Goal: Task Accomplishment & Management: Manage account settings

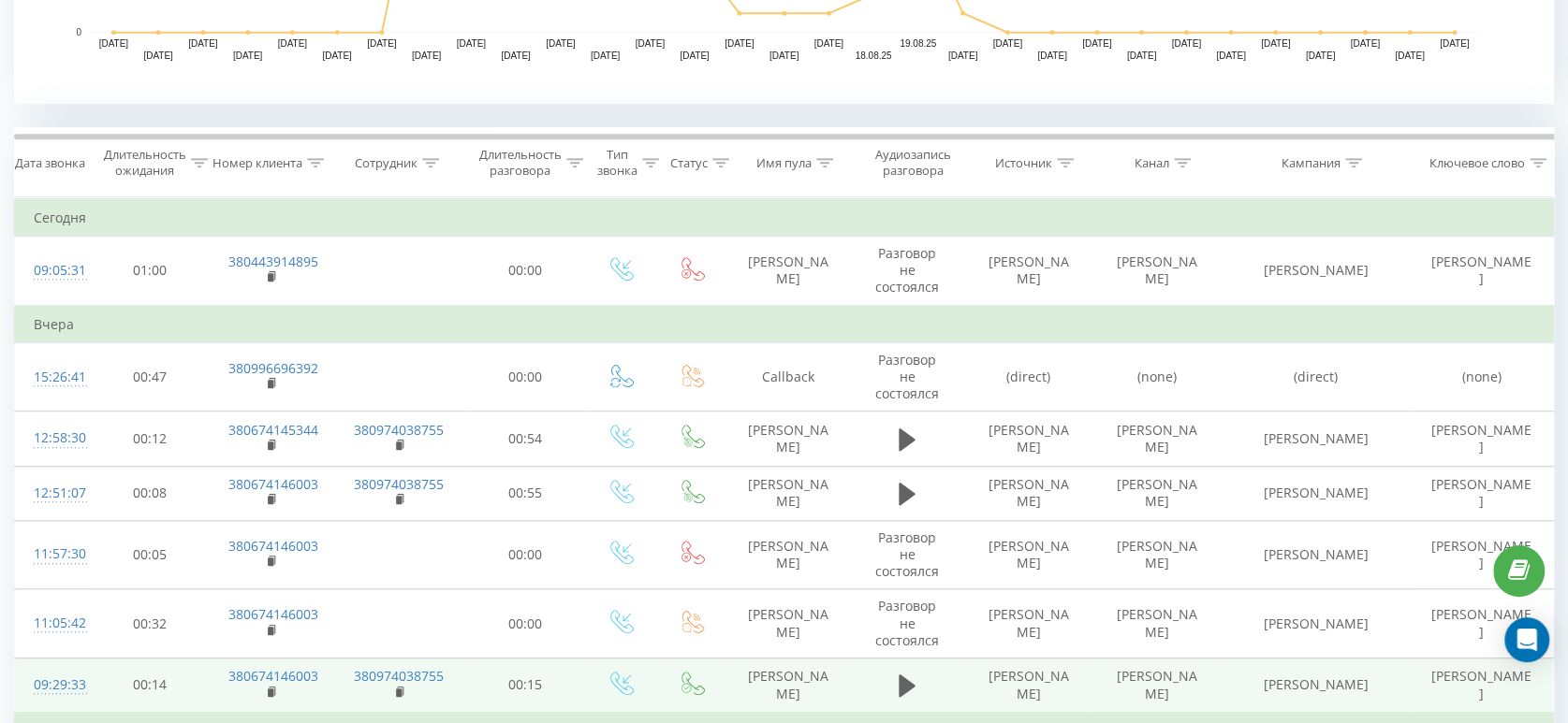
scroll to position [648, 0]
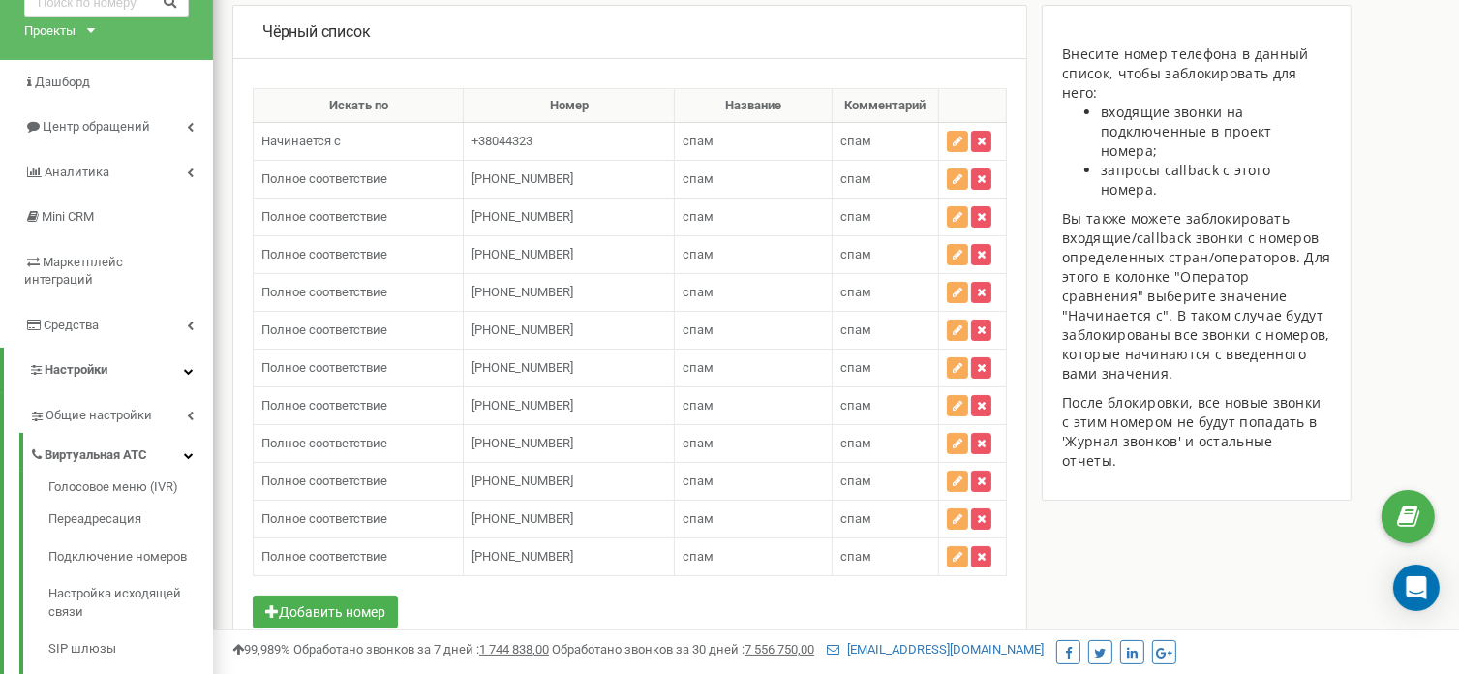
scroll to position [387, 0]
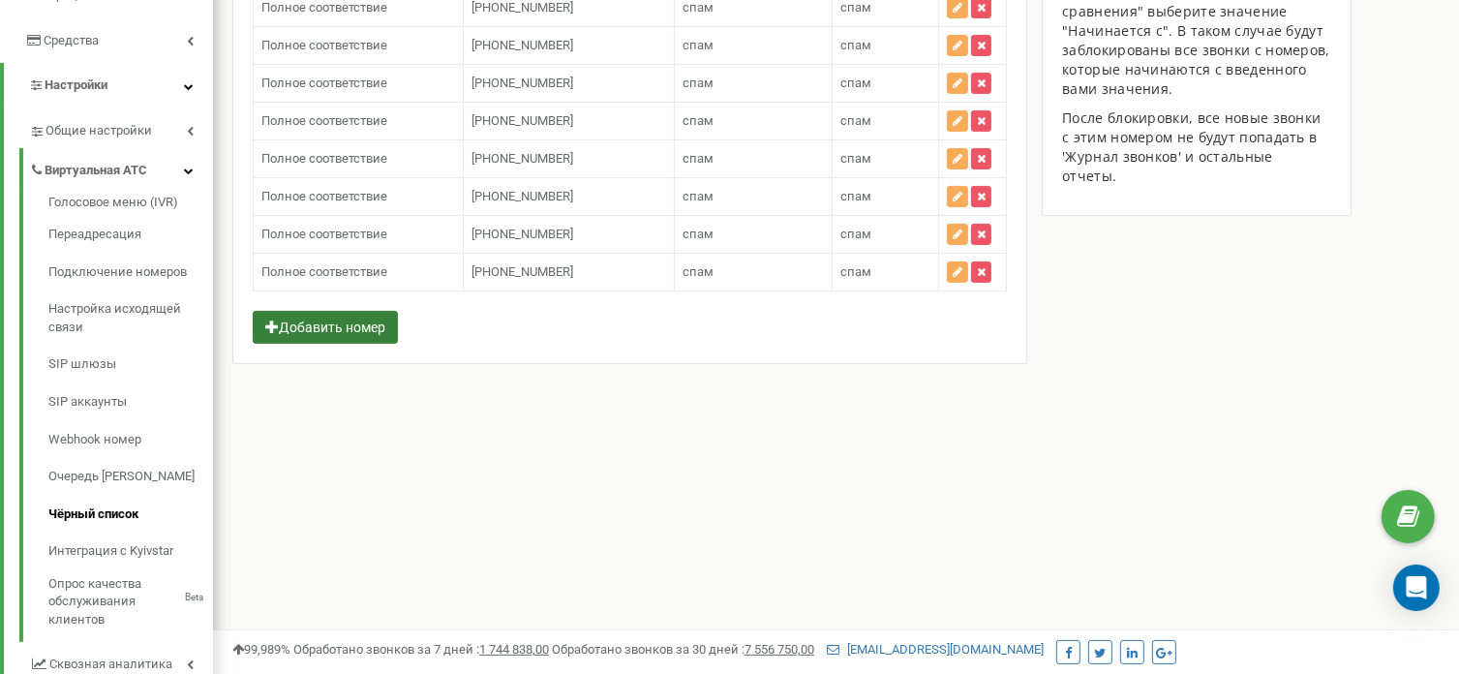
click at [387, 311] on button "Добавить номер" at bounding box center [325, 327] width 145 height 33
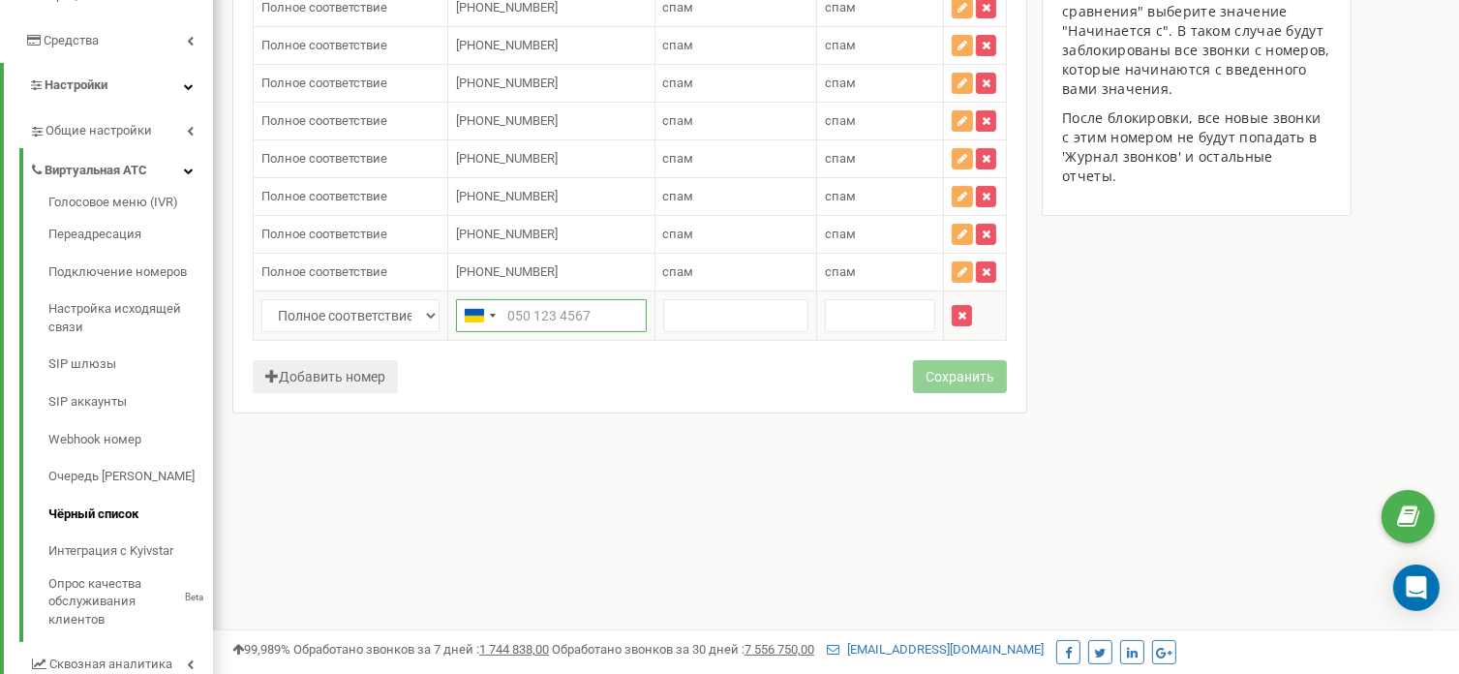
click at [520, 310] on input "text" at bounding box center [551, 315] width 191 height 33
paste input "380633880794"
type input "380633880794"
drag, startPoint x: 697, startPoint y: 266, endPoint x: 662, endPoint y: 263, distance: 35.0
click at [662, 263] on td "спам спам" at bounding box center [735, 273] width 163 height 38
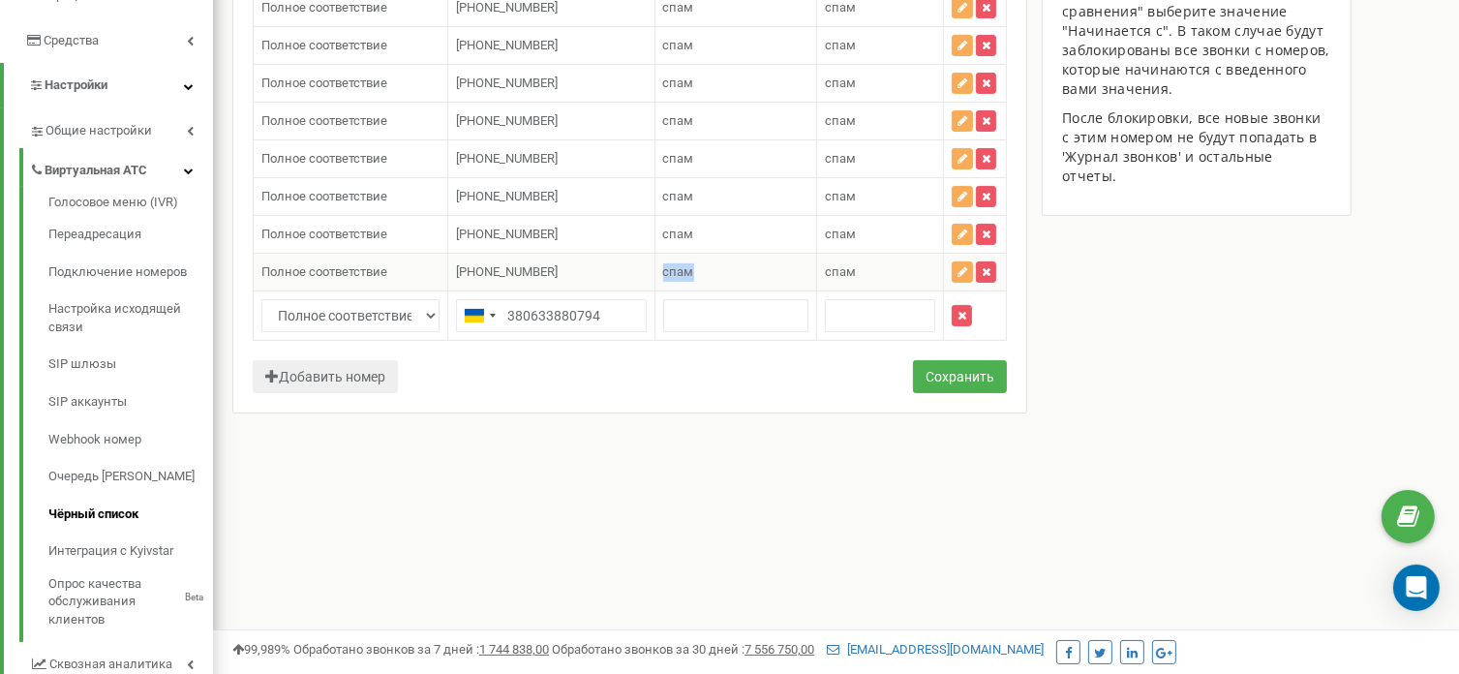
copy span "спам"
click at [697, 311] on input "text" at bounding box center [736, 315] width 146 height 33
paste input "спам"
type input "спам"
click at [829, 309] on input "text" at bounding box center [880, 315] width 110 height 33
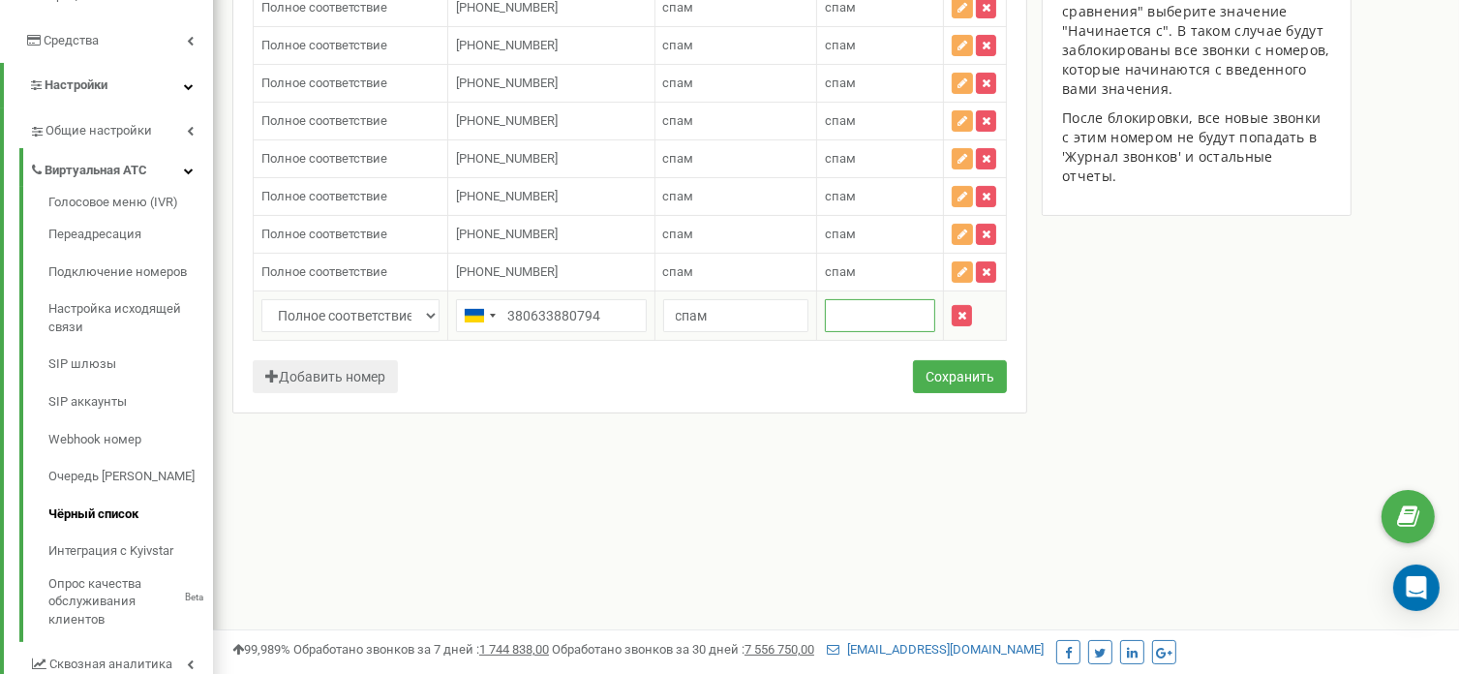
paste input "спам"
type input "спам"
click at [926, 364] on button "Сохранить" at bounding box center [960, 376] width 94 height 33
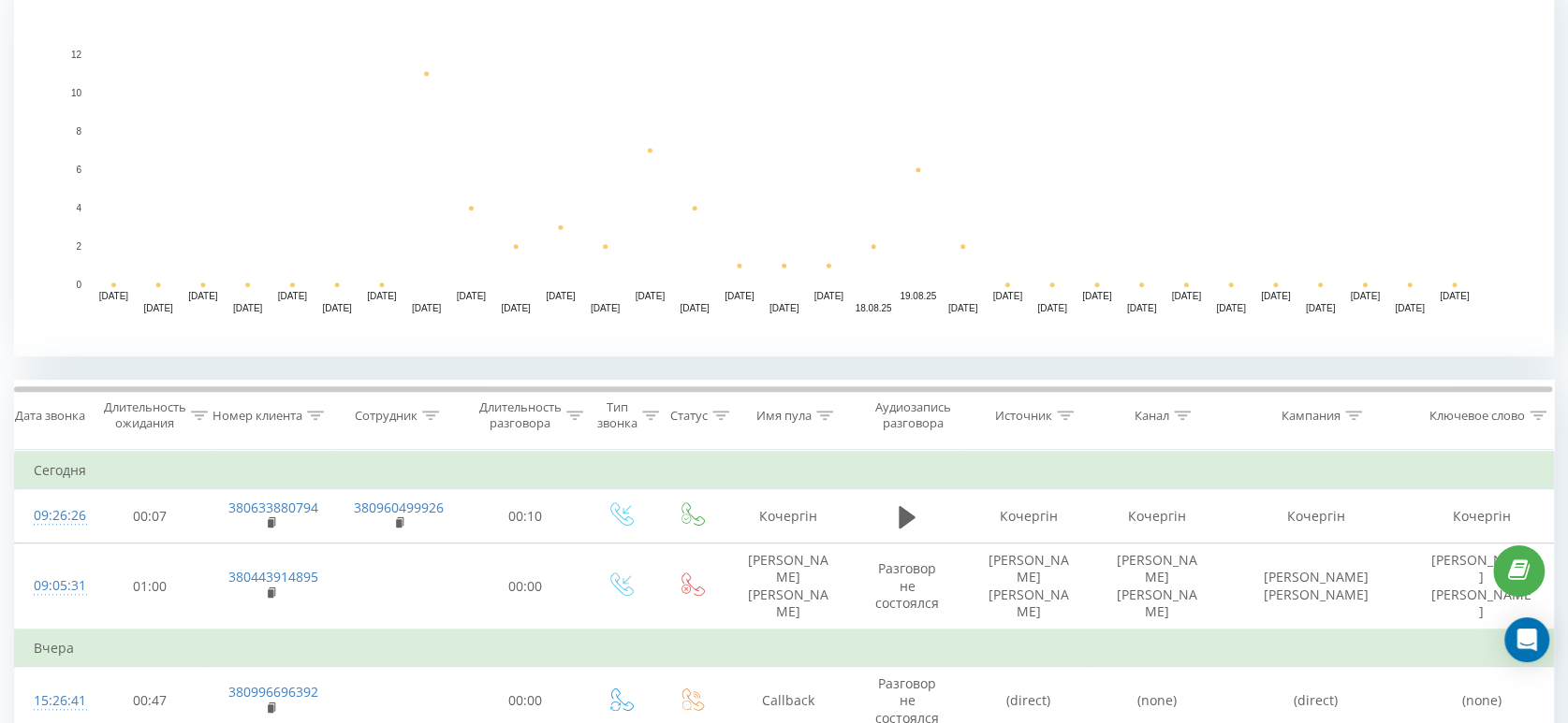
scroll to position [623, 0]
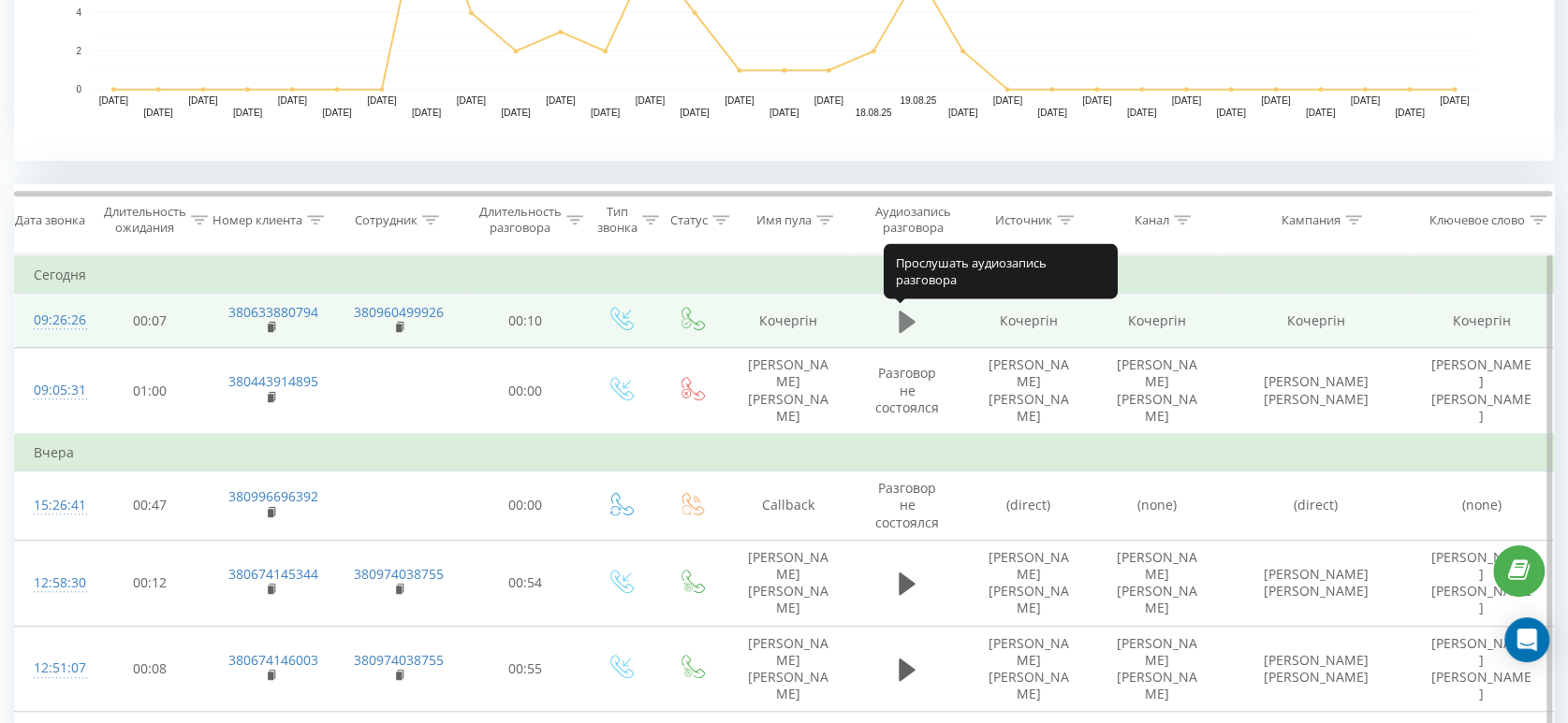
click at [905, 320] on icon at bounding box center [906, 320] width 16 height 22
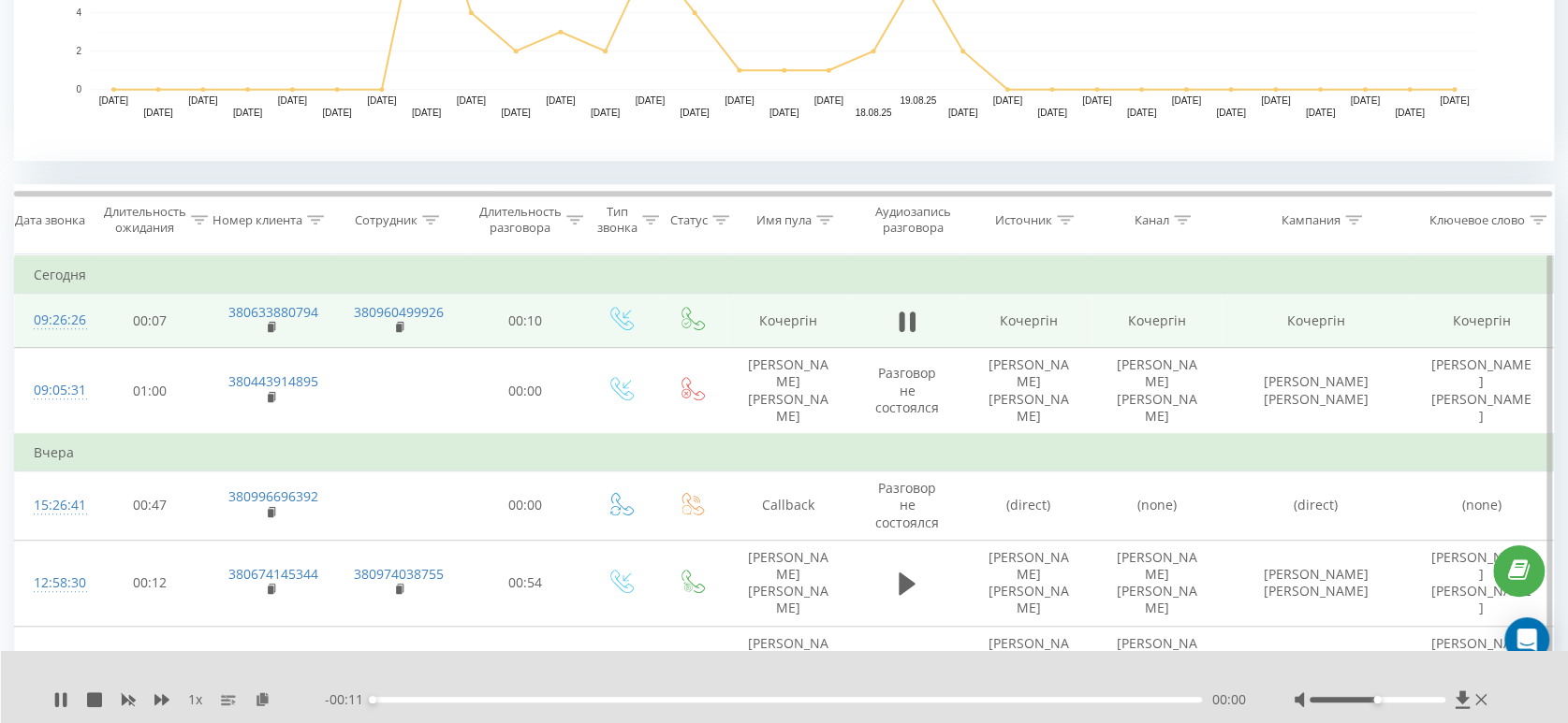
click at [1375, 703] on div "Accessibility label" at bounding box center [1377, 700] width 8 height 8
drag, startPoint x: 1375, startPoint y: 703, endPoint x: 1363, endPoint y: 702, distance: 12.0
click at [1363, 702] on div "Accessibility label" at bounding box center [1364, 700] width 8 height 8
click at [59, 699] on icon at bounding box center [57, 699] width 4 height 14
click at [269, 326] on rect at bounding box center [271, 328] width 6 height 9
